Goal: Transaction & Acquisition: Purchase product/service

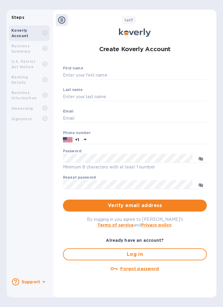
click at [151, 253] on span "Log in" at bounding box center [134, 254] width 133 height 7
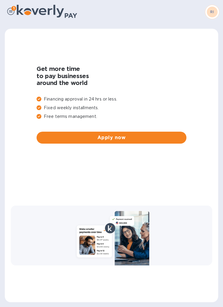
click at [211, 10] on b "RI" at bounding box center [212, 12] width 4 height 4
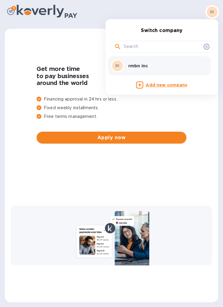
click at [182, 64] on p "rmbn inc" at bounding box center [166, 66] width 76 height 6
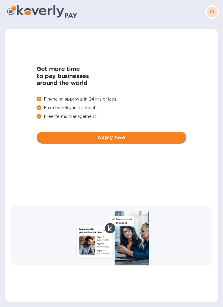
click at [28, 13] on icon at bounding box center [27, 13] width 7 height 4
click at [31, 11] on icon at bounding box center [27, 10] width 7 height 4
click at [30, 11] on icon at bounding box center [47, 12] width 61 height 15
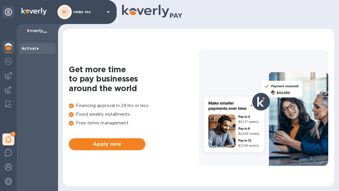
click at [6, 78] on img at bounding box center [8, 75] width 7 height 7
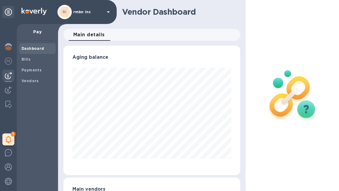
scroll to position [129, 177]
click at [28, 56] on span "Bills" at bounding box center [26, 59] width 9 height 6
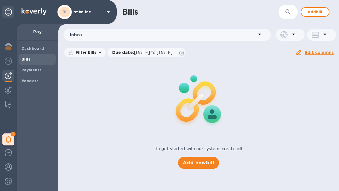
click at [202, 158] on button "Add new bill" at bounding box center [198, 163] width 41 height 12
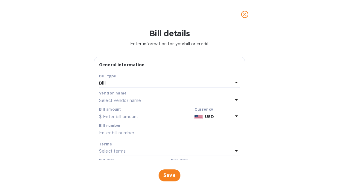
click at [195, 98] on div "Select vendor name" at bounding box center [166, 100] width 134 height 8
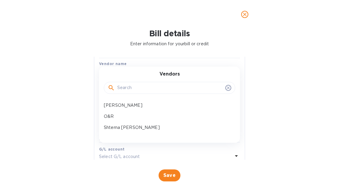
scroll to position [30, 0]
click at [198, 128] on p "Shterna Sara Lando" at bounding box center [167, 127] width 127 height 6
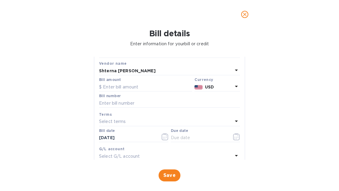
click at [112, 87] on input "text" at bounding box center [145, 86] width 93 height 9
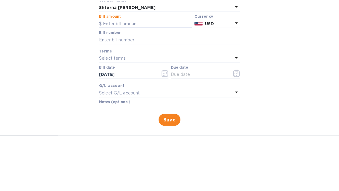
scroll to position [38, 0]
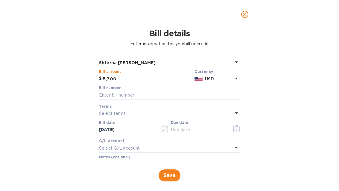
click at [118, 79] on input "5,700" at bounding box center [147, 78] width 89 height 9
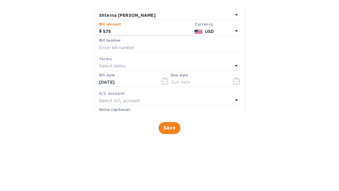
type input "5,750"
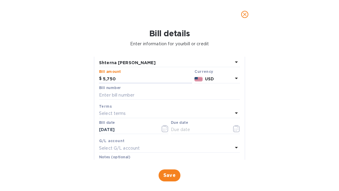
click at [113, 95] on input "text" at bounding box center [169, 94] width 141 height 9
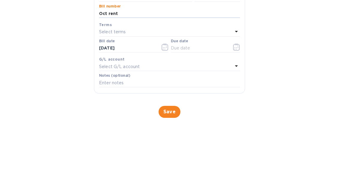
scroll to position [58, 0]
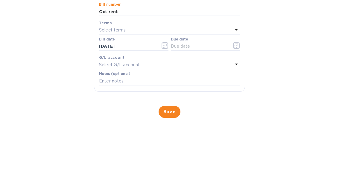
type input "Oct rent"
click at [108, 90] on p "Select terms" at bounding box center [112, 93] width 27 height 6
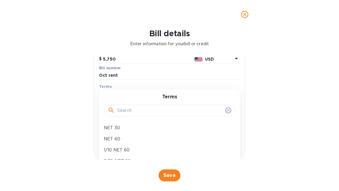
click at [87, 104] on div "Bill details Enter information for your bill or credit General information Save…" at bounding box center [169, 110] width 339 height 162
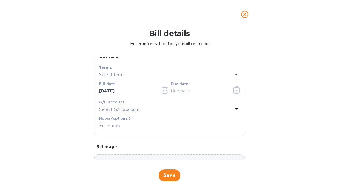
scroll to position [78, 0]
click at [223, 87] on input "text" at bounding box center [199, 89] width 57 height 9
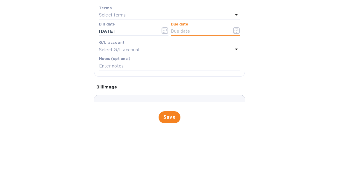
click at [223, 85] on icon "button" at bounding box center [236, 88] width 7 height 7
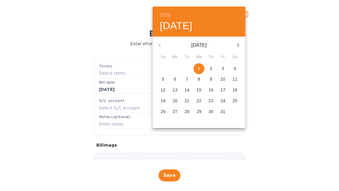
click at [204, 66] on span "1" at bounding box center [199, 68] width 11 height 6
type input "10/01/2025"
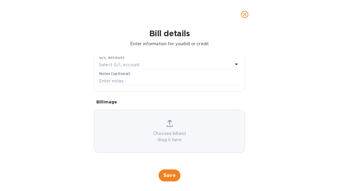
click at [168, 176] on span "Save" at bounding box center [170, 175] width 13 height 7
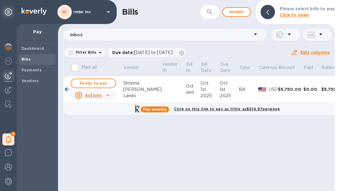
click at [83, 82] on span "Ready to pay" at bounding box center [93, 83] width 35 height 7
checkbox input "true"
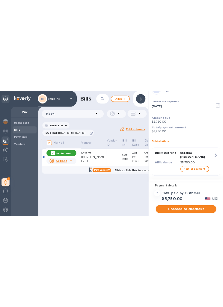
scroll to position [24, 0]
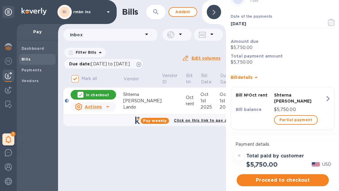
click at [223, 116] on span "Partial payment" at bounding box center [296, 119] width 33 height 7
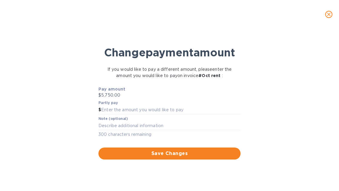
click at [111, 114] on input "text" at bounding box center [171, 109] width 140 height 9
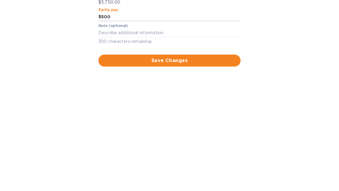
type input "5,000"
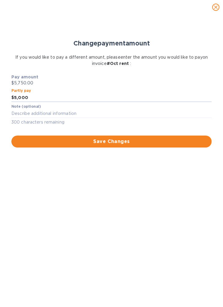
scroll to position [0, 0]
click at [162, 144] on span "Save Changes" at bounding box center [111, 141] width 191 height 7
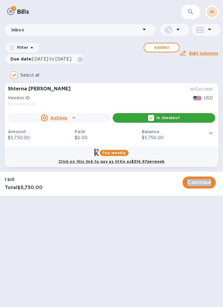
click at [190, 196] on div "1 Bills ​ RI Inbox Filter Add bill Due date : 08/02/2025 to 11/30/2025 Amount P…" at bounding box center [111, 153] width 223 height 307
click at [192, 185] on span "Continue" at bounding box center [199, 182] width 24 height 7
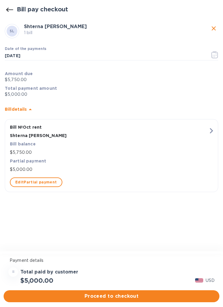
click at [170, 293] on span "Proceed to checkout" at bounding box center [111, 296] width 206 height 7
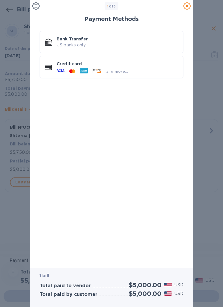
click at [51, 67] on icon at bounding box center [48, 67] width 7 height 5
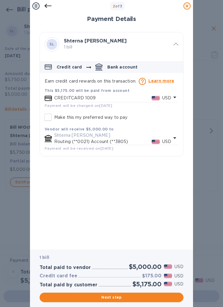
click at [61, 90] on b "This $5,175.00 will be paid from account" at bounding box center [87, 90] width 85 height 4
click at [173, 96] on icon "default-method" at bounding box center [174, 97] width 7 height 7
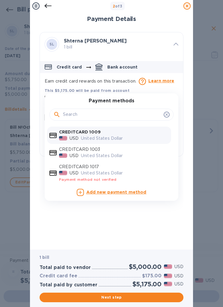
click at [126, 152] on div "United States Dollar" at bounding box center [125, 156] width 90 height 9
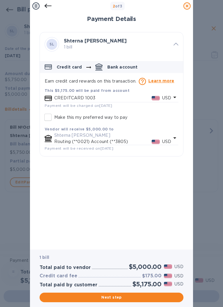
click at [152, 298] on span "Next step" at bounding box center [111, 297] width 134 height 7
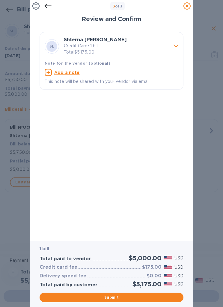
click at [152, 294] on button "Submit" at bounding box center [112, 298] width 144 height 10
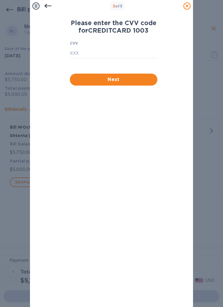
click at [73, 56] on input "text" at bounding box center [113, 53] width 87 height 9
type input "3561"
click at [136, 78] on span "Next" at bounding box center [114, 79] width 78 height 7
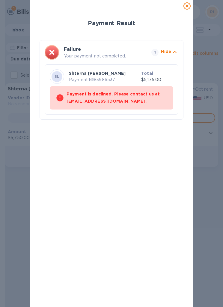
click at [191, 2] on div at bounding box center [187, 6] width 12 height 12
click at [186, 7] on icon at bounding box center [186, 5] width 7 height 7
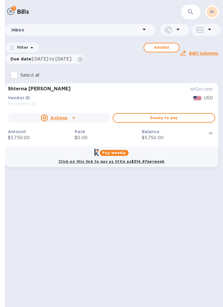
click at [187, 121] on span "Ready to pay" at bounding box center [164, 117] width 92 height 7
checkbox input "true"
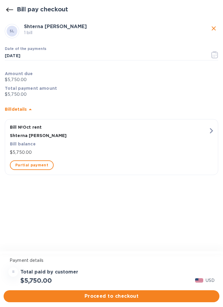
click at [25, 166] on span "Partial payment" at bounding box center [31, 165] width 33 height 7
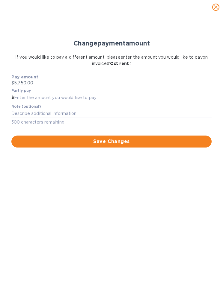
click at [25, 82] on p "$5,750.00" at bounding box center [111, 83] width 200 height 6
click at [30, 99] on input "text" at bounding box center [112, 97] width 197 height 9
type input "4,700"
click at [35, 143] on span "Save Changes" at bounding box center [111, 141] width 191 height 7
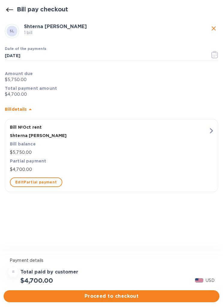
click at [158, 293] on button "Proceed to checkout" at bounding box center [112, 297] width 216 height 12
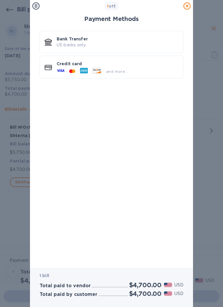
click at [164, 71] on div "and more..." at bounding box center [118, 70] width 122 height 7
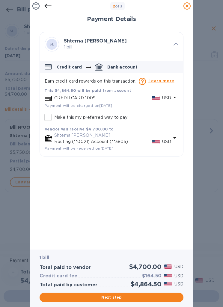
click at [171, 100] on icon "default-method" at bounding box center [174, 97] width 7 height 7
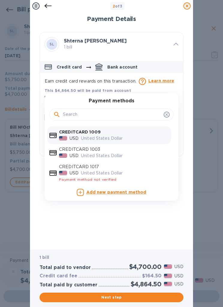
click at [65, 154] on img "default-method" at bounding box center [63, 156] width 8 height 4
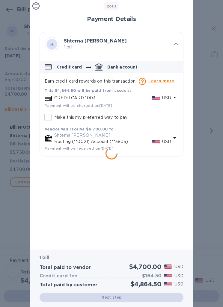
click at [162, 296] on div "Next step" at bounding box center [112, 298] width 144 height 10
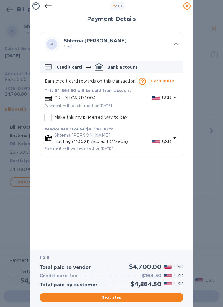
click at [166, 296] on span "Next step" at bounding box center [111, 297] width 134 height 7
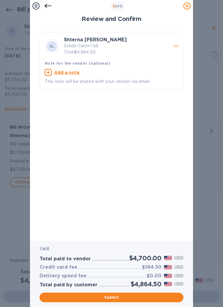
click at [161, 295] on span "Submit" at bounding box center [111, 297] width 134 height 7
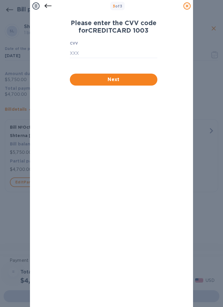
click at [75, 58] on input "text" at bounding box center [113, 53] width 87 height 9
click at [89, 81] on span "Next" at bounding box center [114, 79] width 78 height 7
click at [79, 53] on input "3561" at bounding box center [113, 53] width 87 height 9
type input "3"
type input "3561"
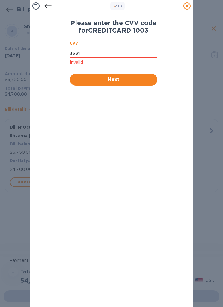
click at [78, 81] on span "Next" at bounding box center [114, 79] width 78 height 7
click at [84, 85] on button "Next" at bounding box center [113, 80] width 87 height 12
click at [51, 9] on icon at bounding box center [47, 5] width 7 height 7
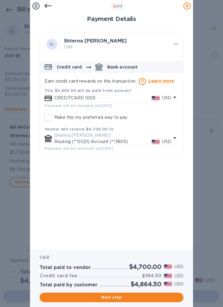
click at [175, 97] on icon "default-method" at bounding box center [174, 97] width 3 height 1
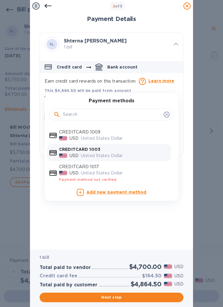
click at [68, 152] on div "default-method" at bounding box center [63, 156] width 10 height 9
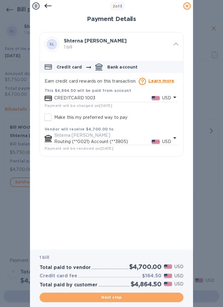
click at [152, 294] on button "Next step" at bounding box center [112, 298] width 144 height 10
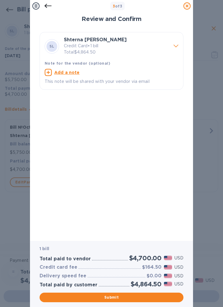
click at [156, 294] on button "Submit" at bounding box center [112, 298] width 144 height 10
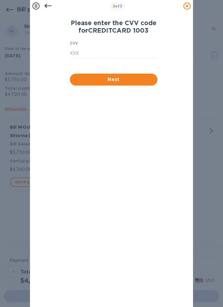
click at [72, 54] on input "text" at bounding box center [113, 53] width 87 height 9
click at [79, 51] on input "text" at bounding box center [113, 53] width 87 height 9
click at [74, 58] on input "text" at bounding box center [113, 53] width 87 height 9
type input "351"
click at [91, 83] on span "Next" at bounding box center [114, 79] width 78 height 7
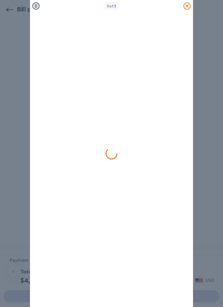
checkbox input "false"
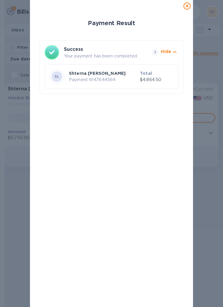
click at [187, 6] on icon at bounding box center [186, 5] width 7 height 7
